Goal: Information Seeking & Learning: Find specific fact

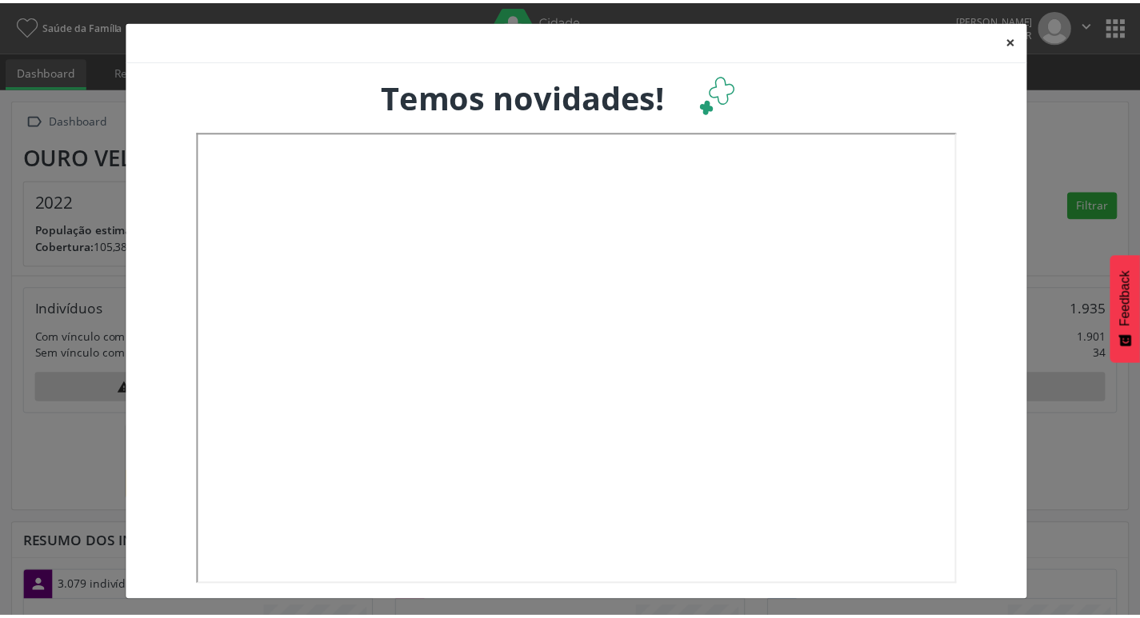
scroll to position [266, 376]
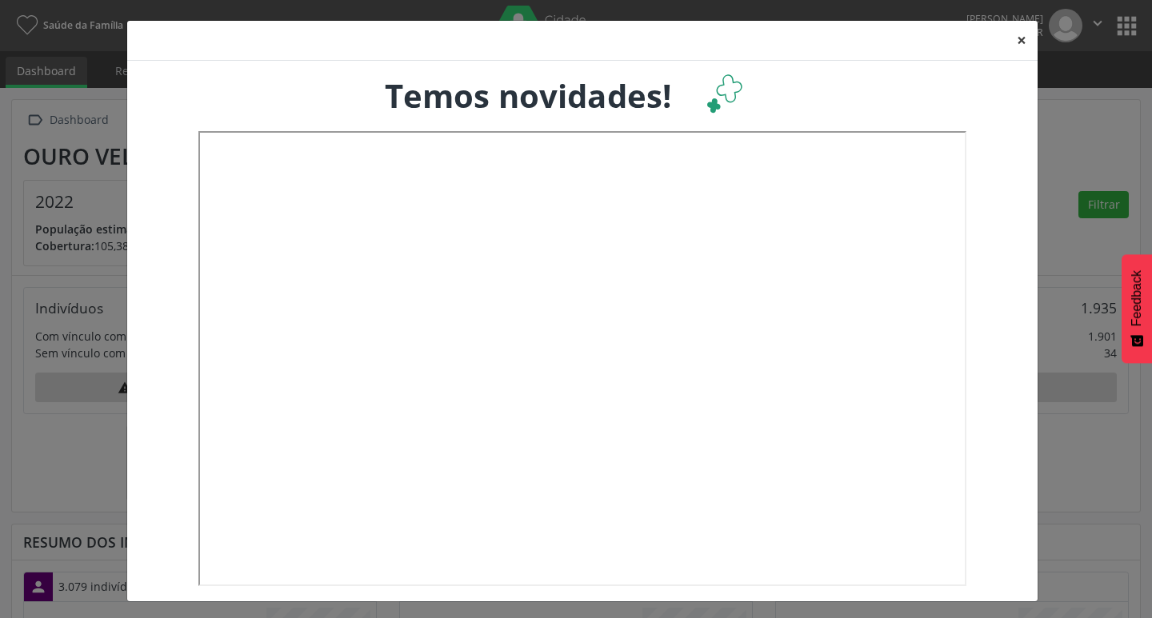
click at [1012, 43] on button "×" at bounding box center [1022, 40] width 32 height 39
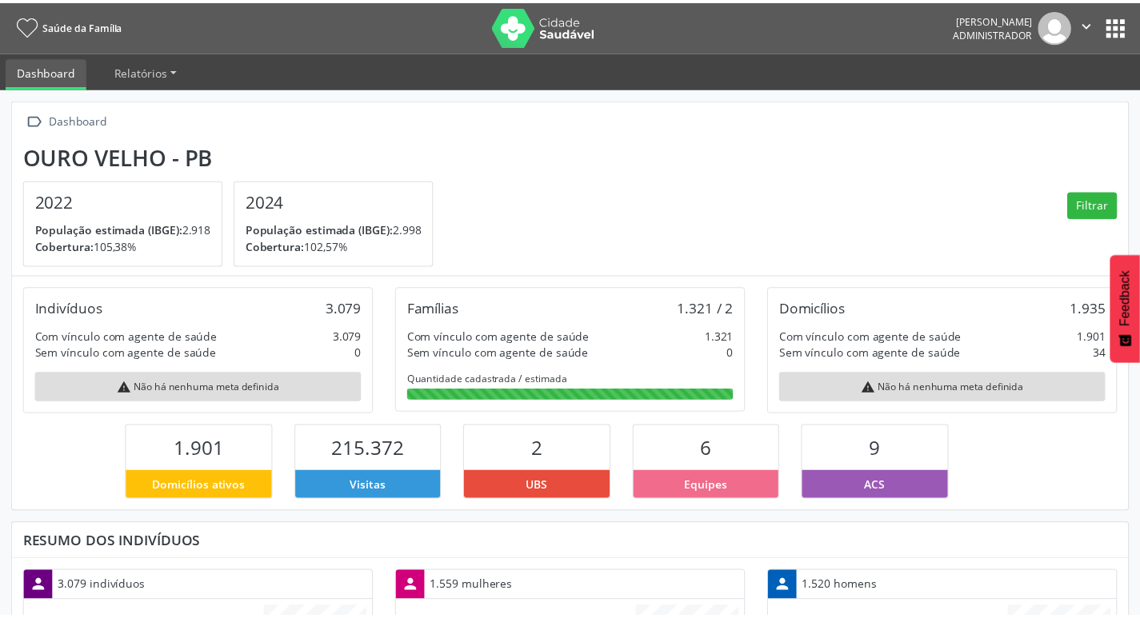
scroll to position [0, 0]
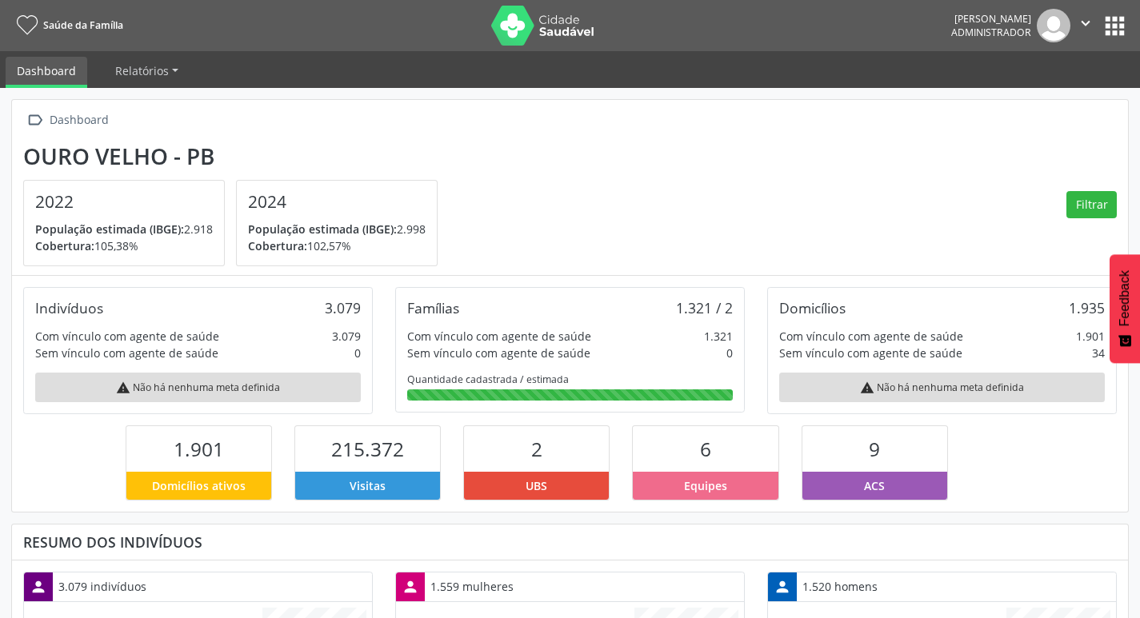
click at [1121, 34] on button "apps" at bounding box center [1115, 26] width 28 height 28
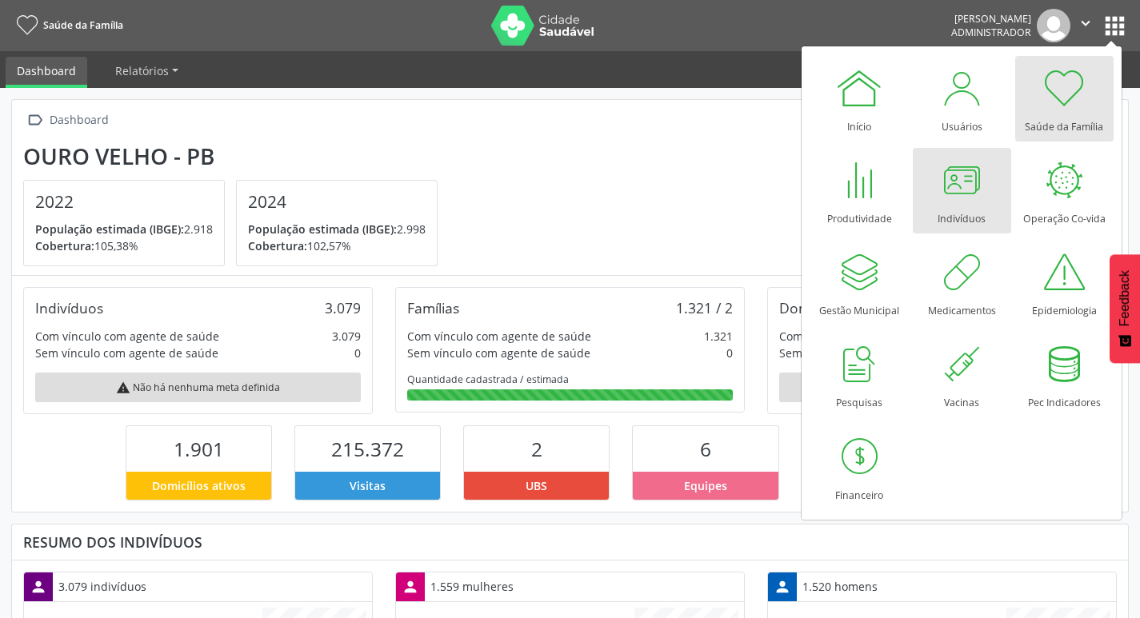
click at [966, 186] on div at bounding box center [962, 180] width 48 height 48
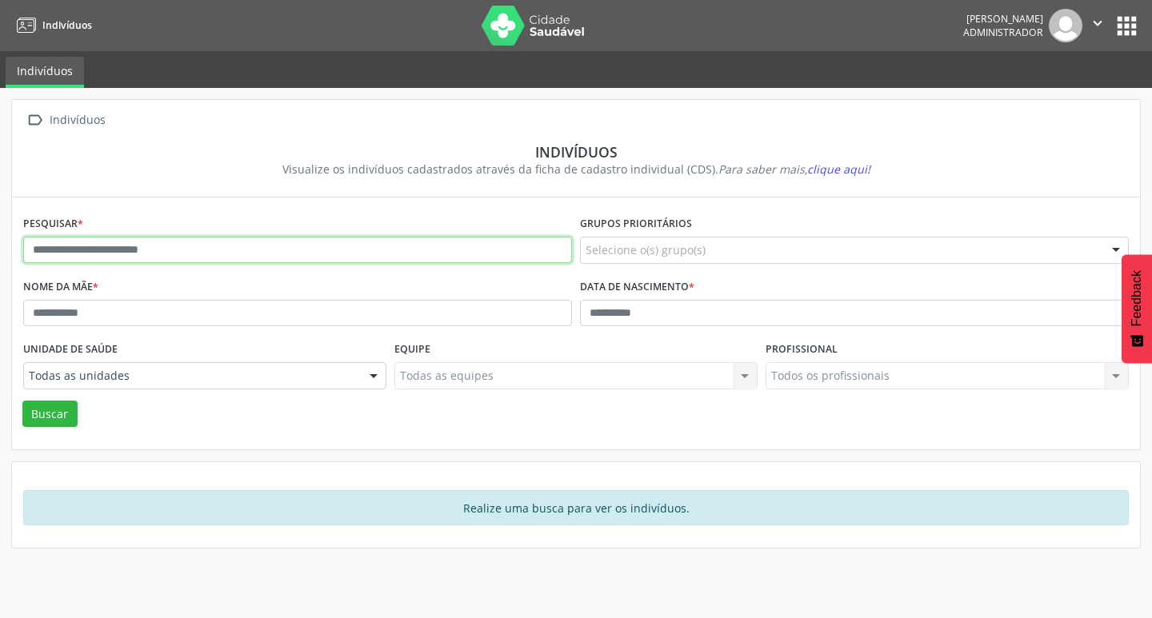
click at [202, 250] on input "text" at bounding box center [297, 250] width 549 height 27
paste input "**********"
type input "**********"
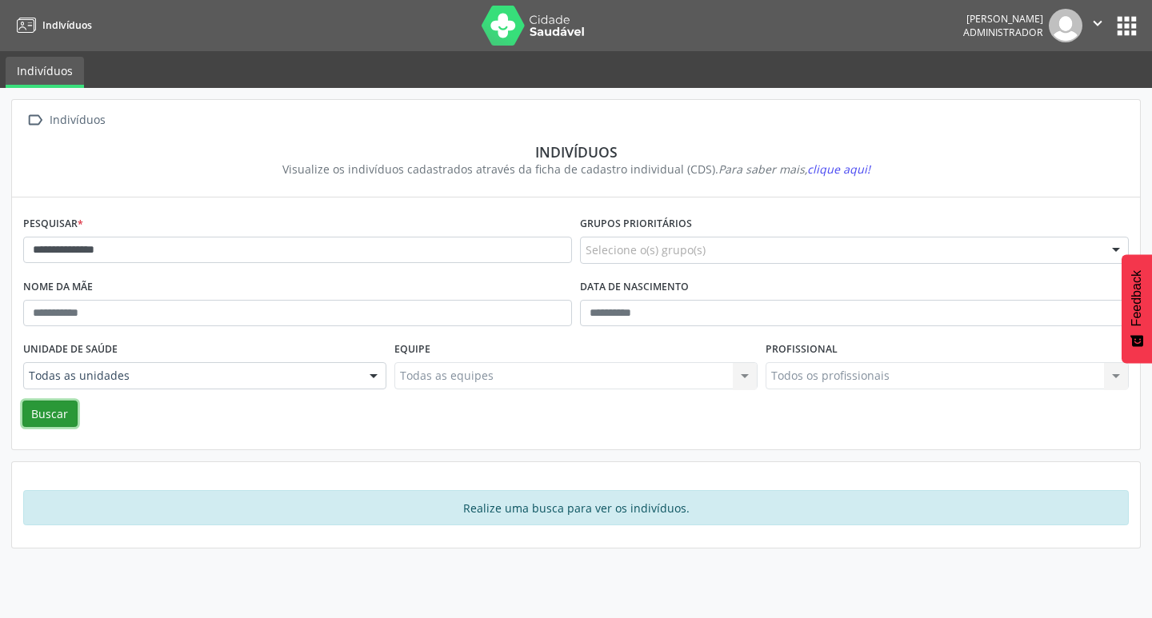
click at [44, 401] on button "Buscar" at bounding box center [49, 414] width 55 height 27
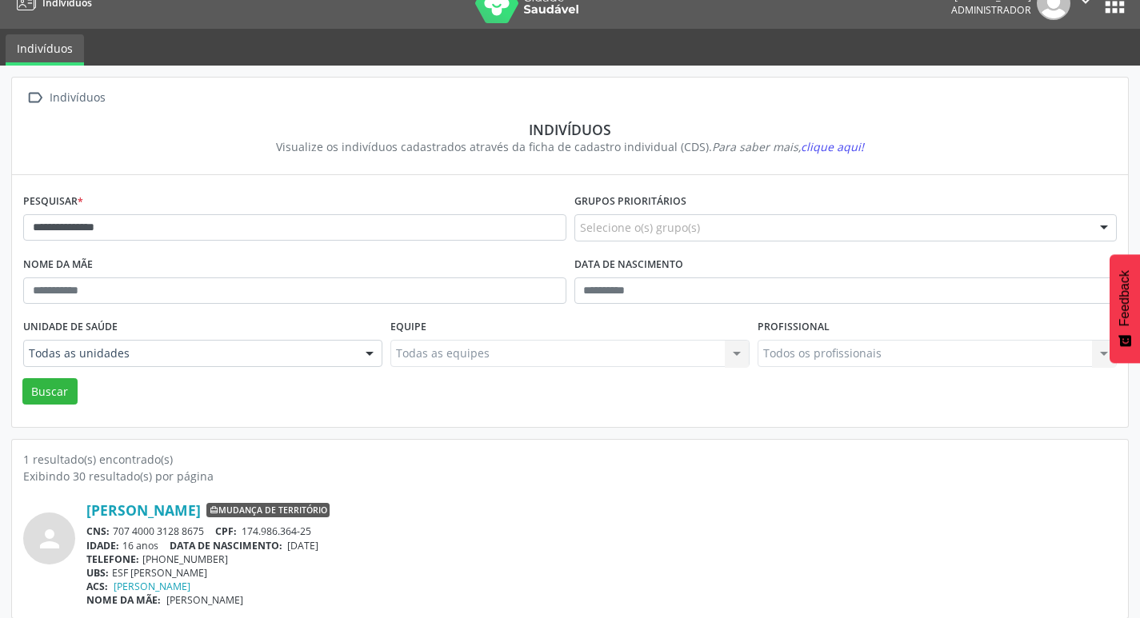
scroll to position [34, 0]
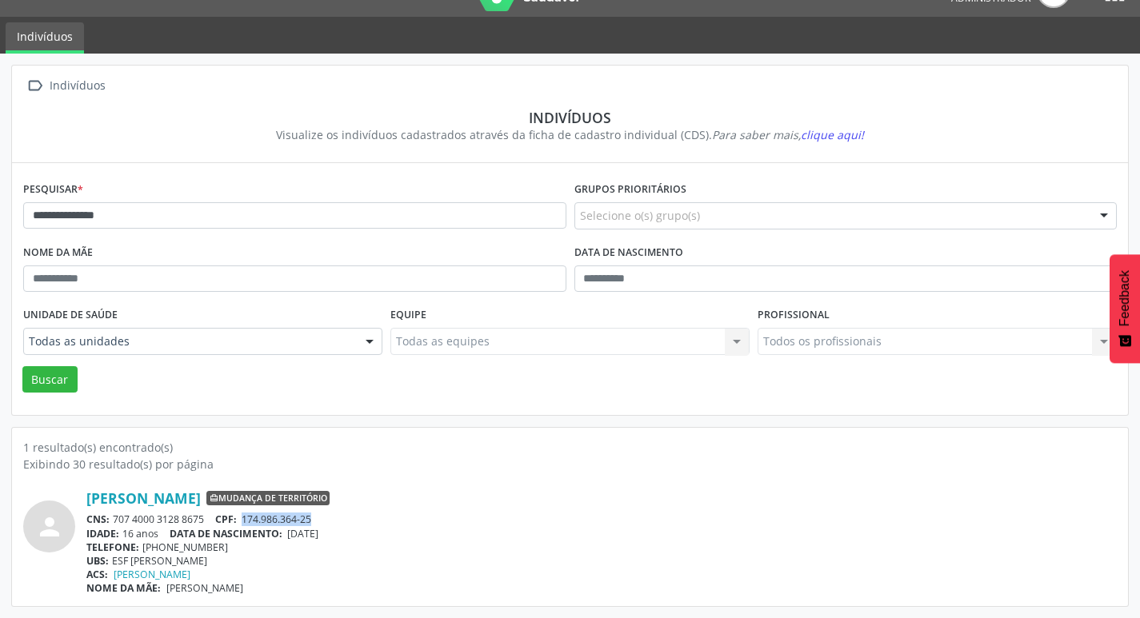
drag, startPoint x: 245, startPoint y: 518, endPoint x: 330, endPoint y: 518, distance: 84.8
click at [330, 518] on div "CNS: 707 4000 3128 8675 CPF: 174.986.364-25" at bounding box center [601, 520] width 1030 height 14
copy span "174.986.364-25"
